Goal: Information Seeking & Learning: Understand process/instructions

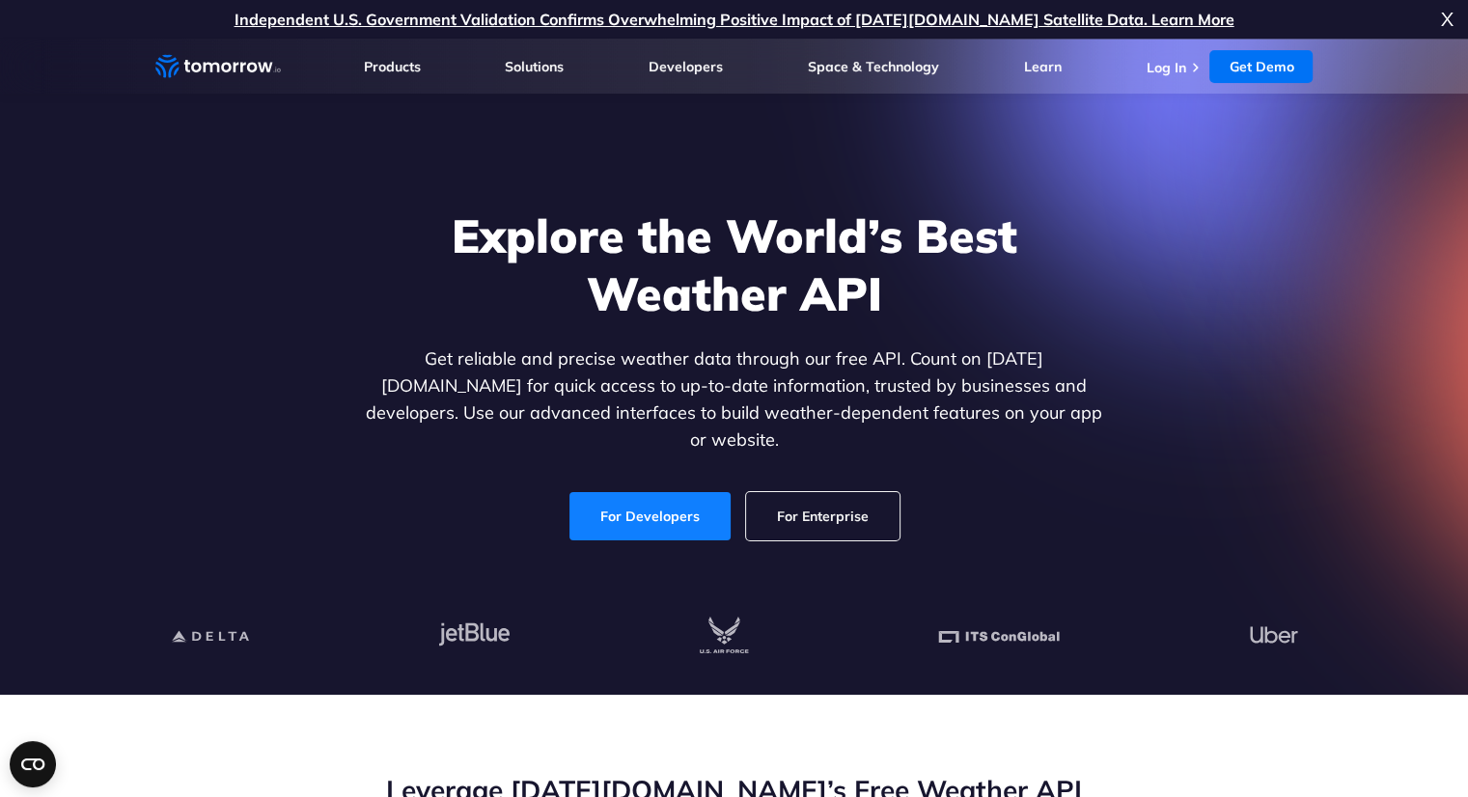
click at [637, 515] on link "For Developers" at bounding box center [650, 516] width 161 height 48
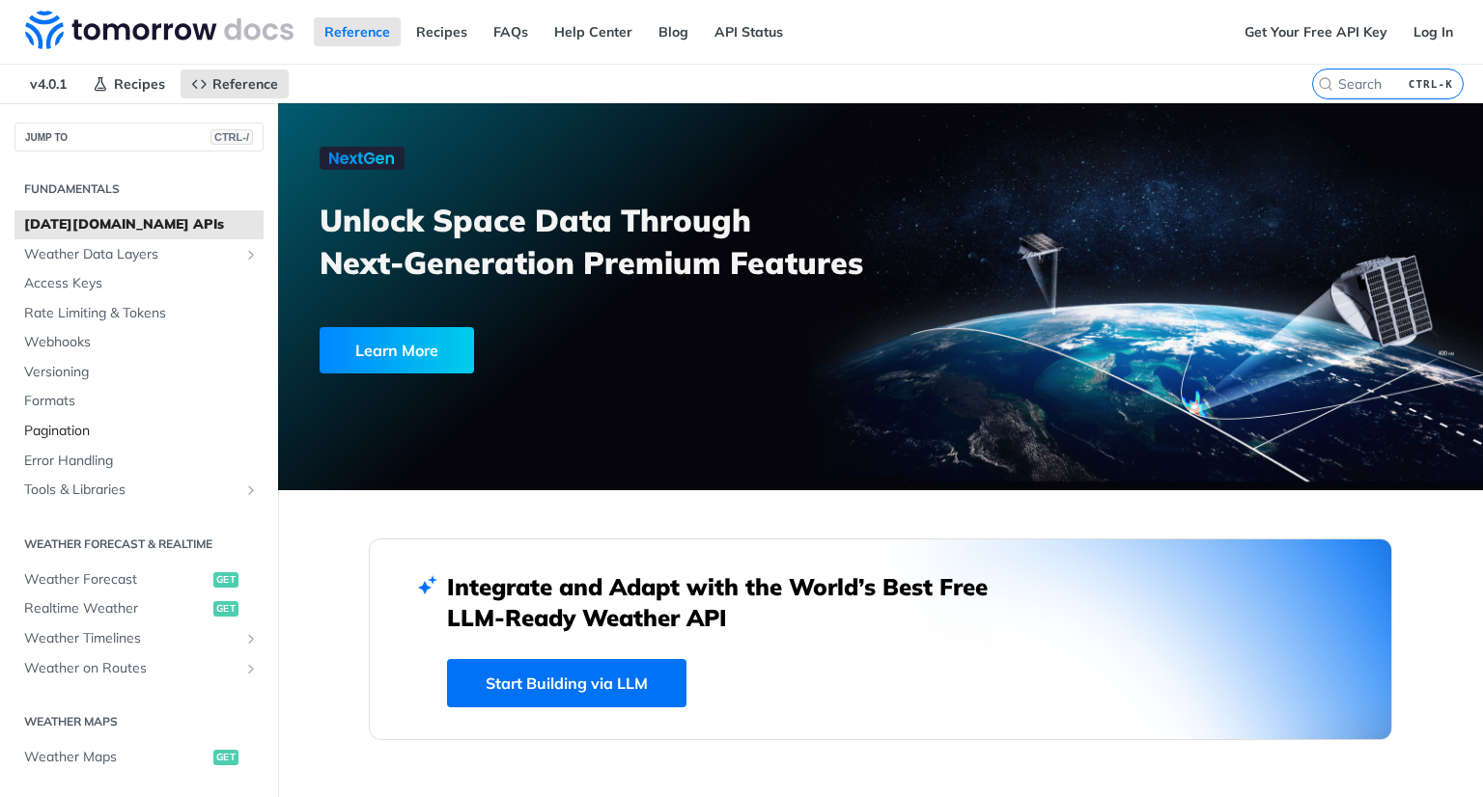
click at [98, 428] on span "Pagination" at bounding box center [141, 431] width 235 height 19
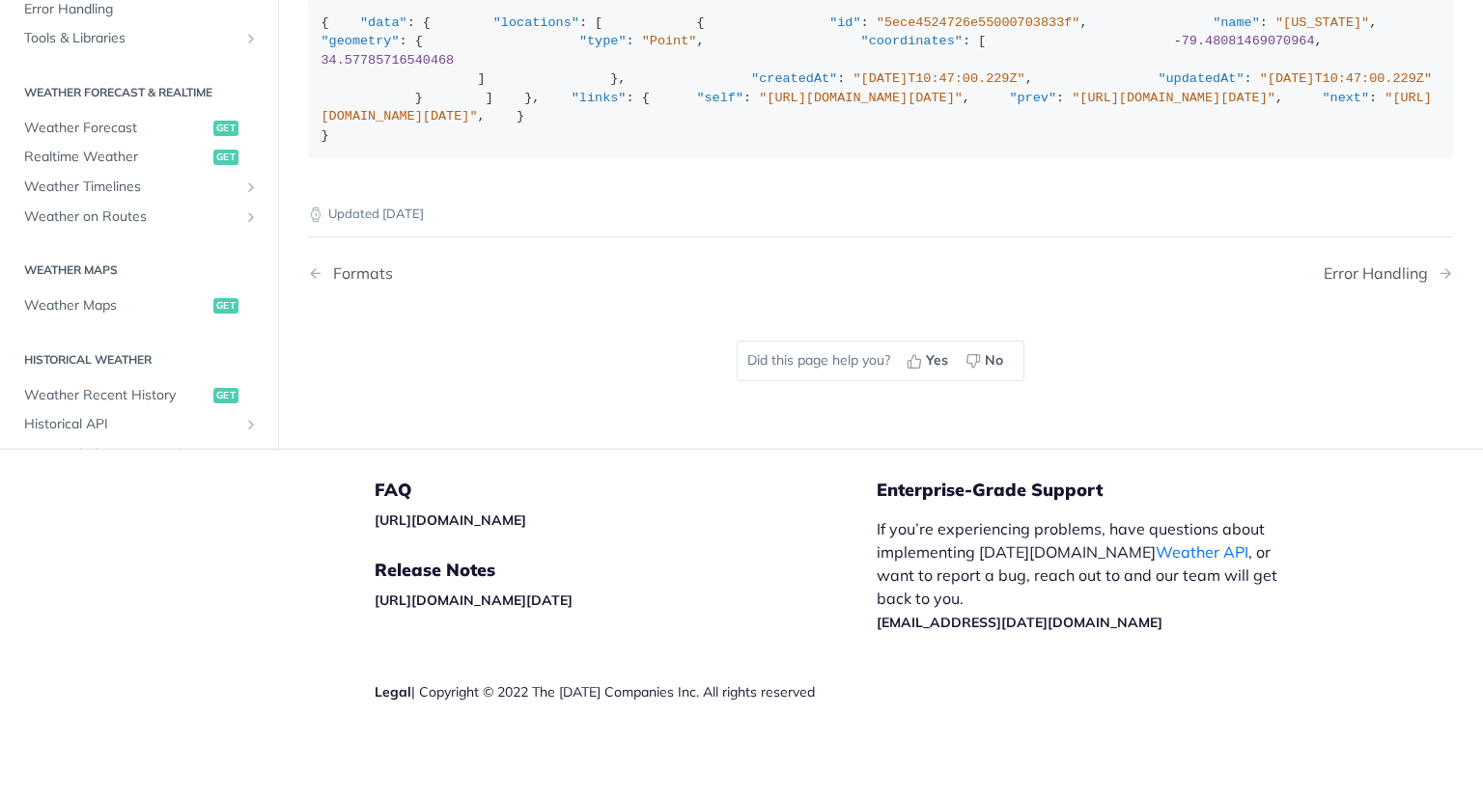
scroll to position [520, 0]
